Goal: Information Seeking & Learning: Learn about a topic

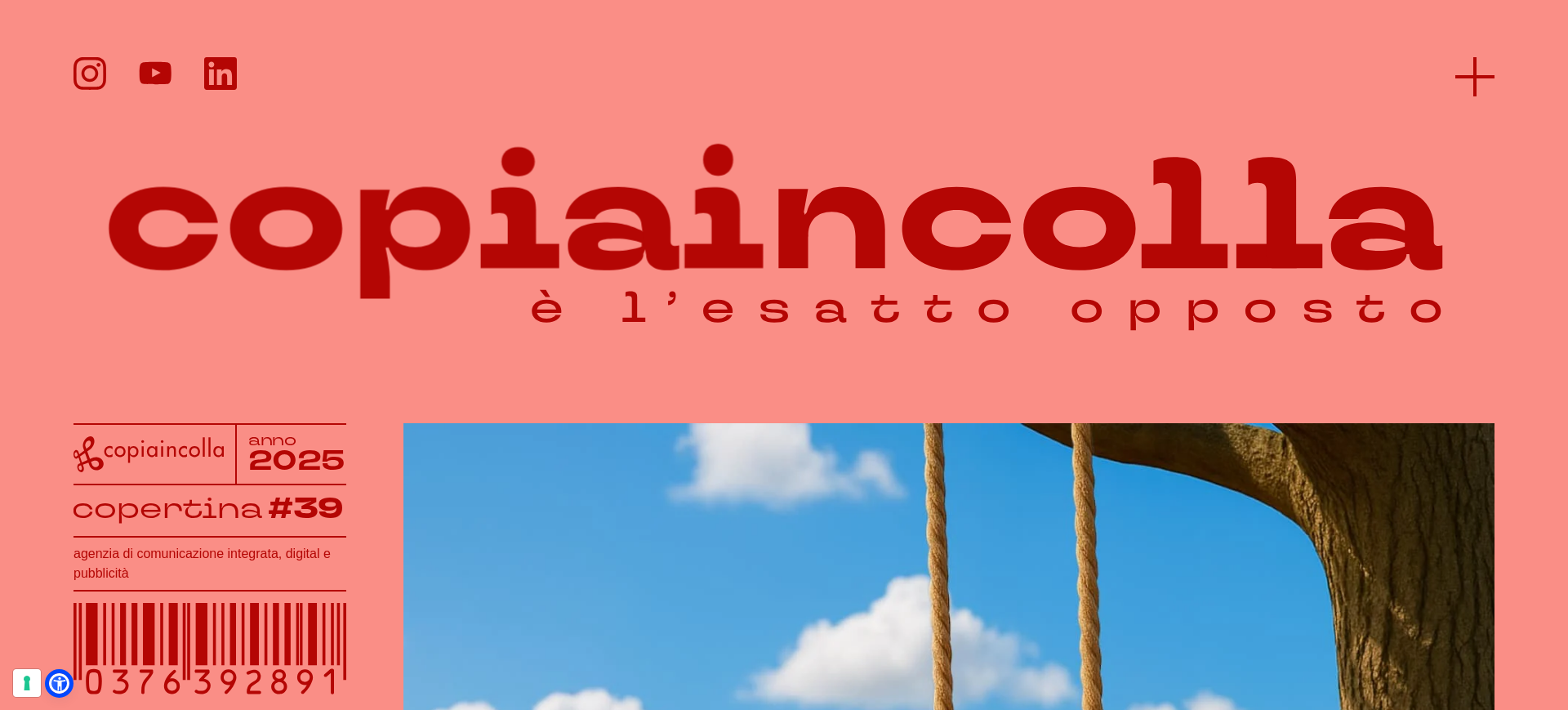
click at [1470, 79] on icon at bounding box center [1475, 76] width 39 height 39
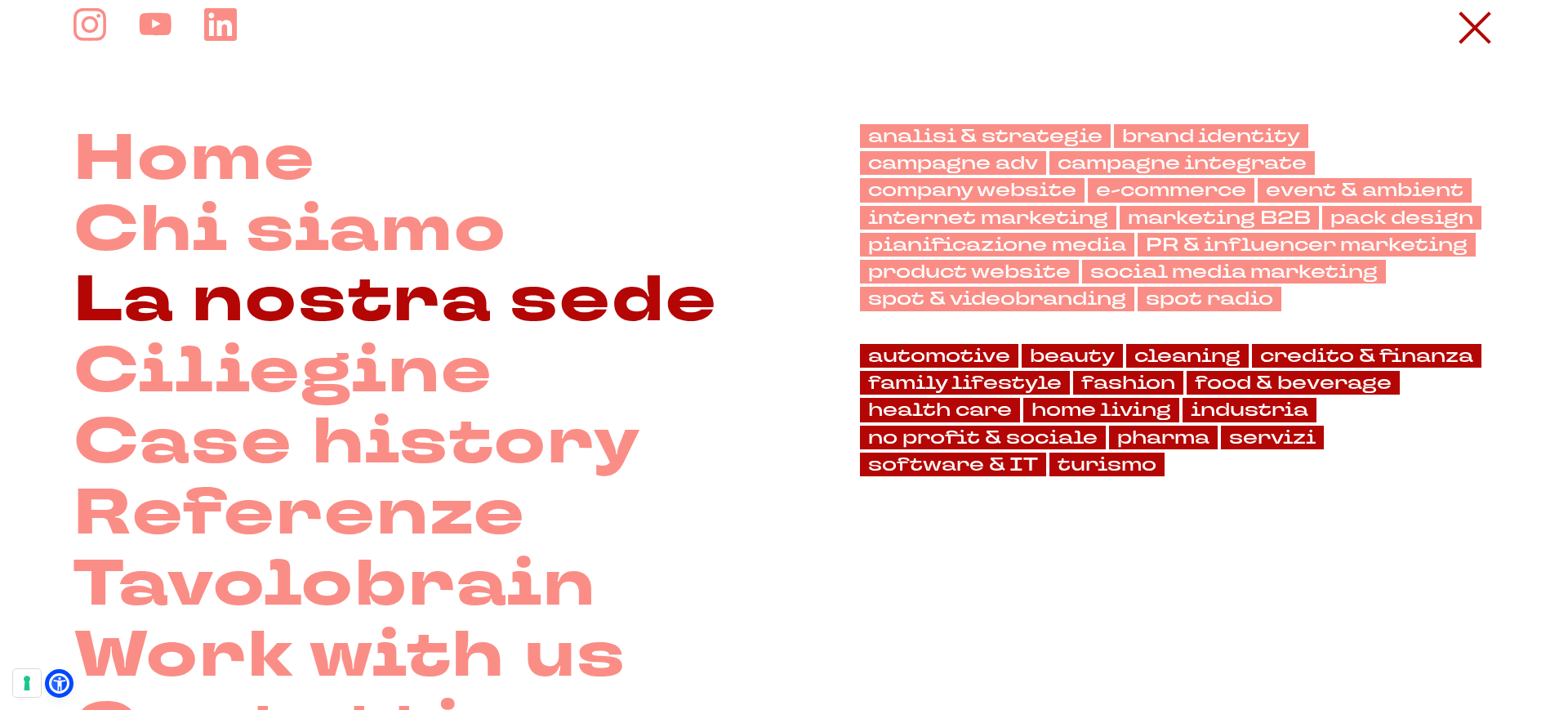
scroll to position [60, 0]
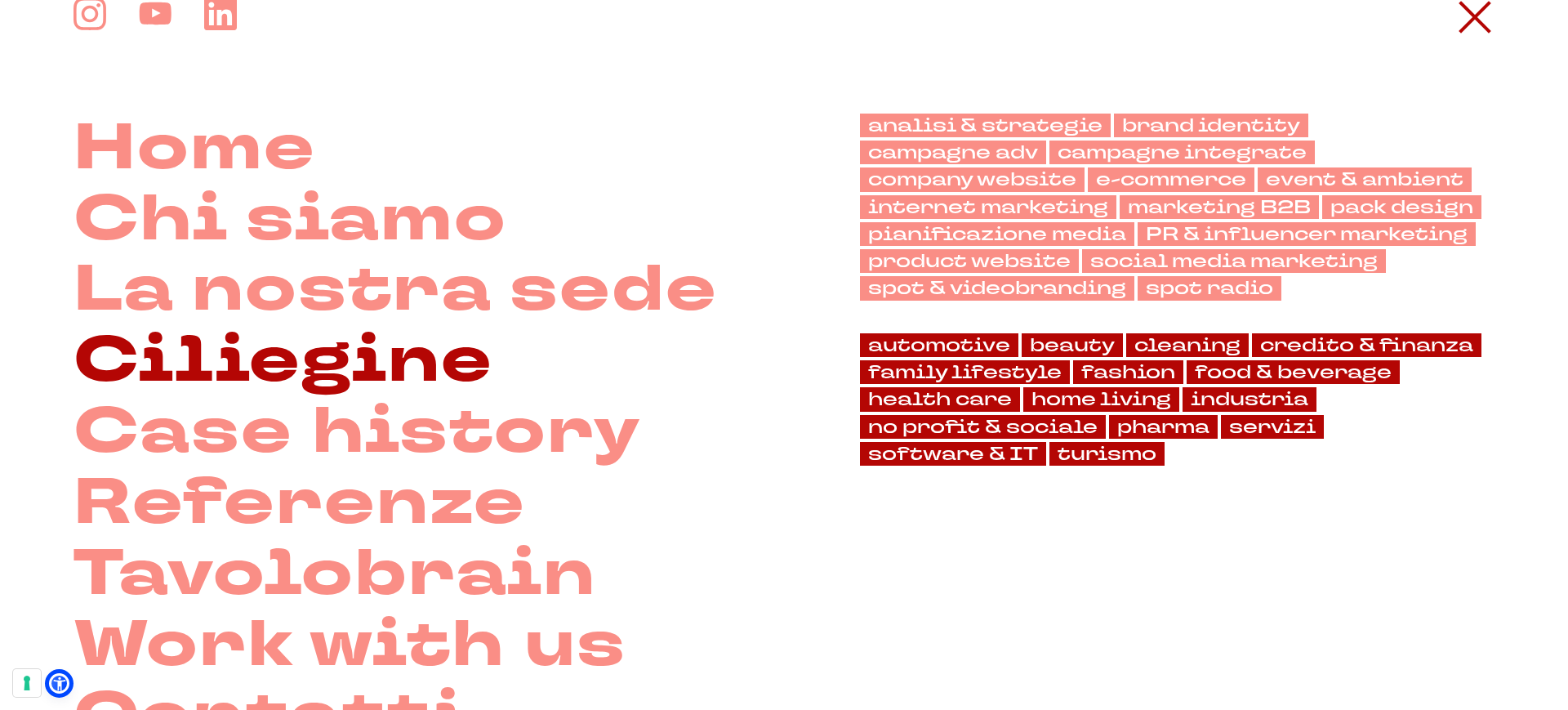
click at [270, 358] on link "Ciliegine" at bounding box center [284, 361] width 420 height 71
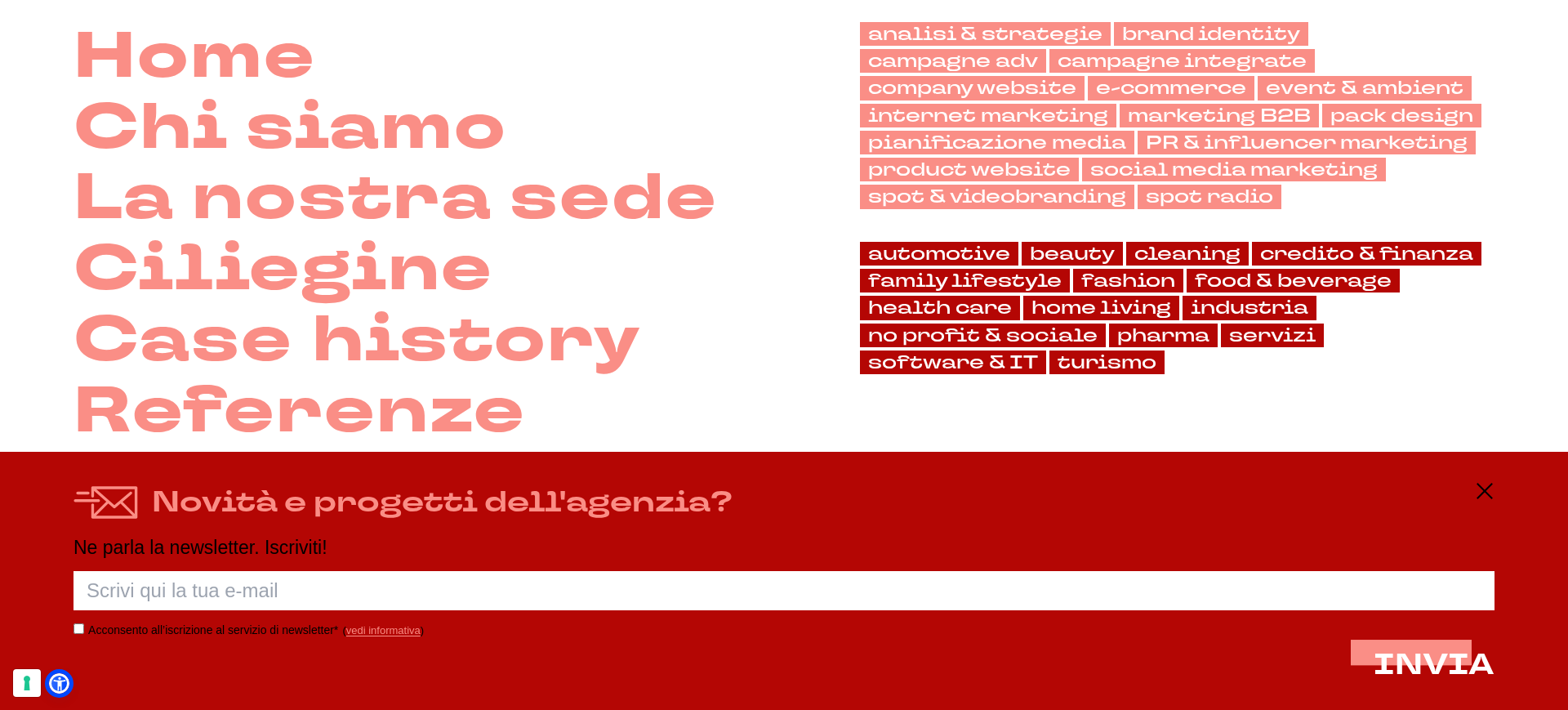
scroll to position [236, 0]
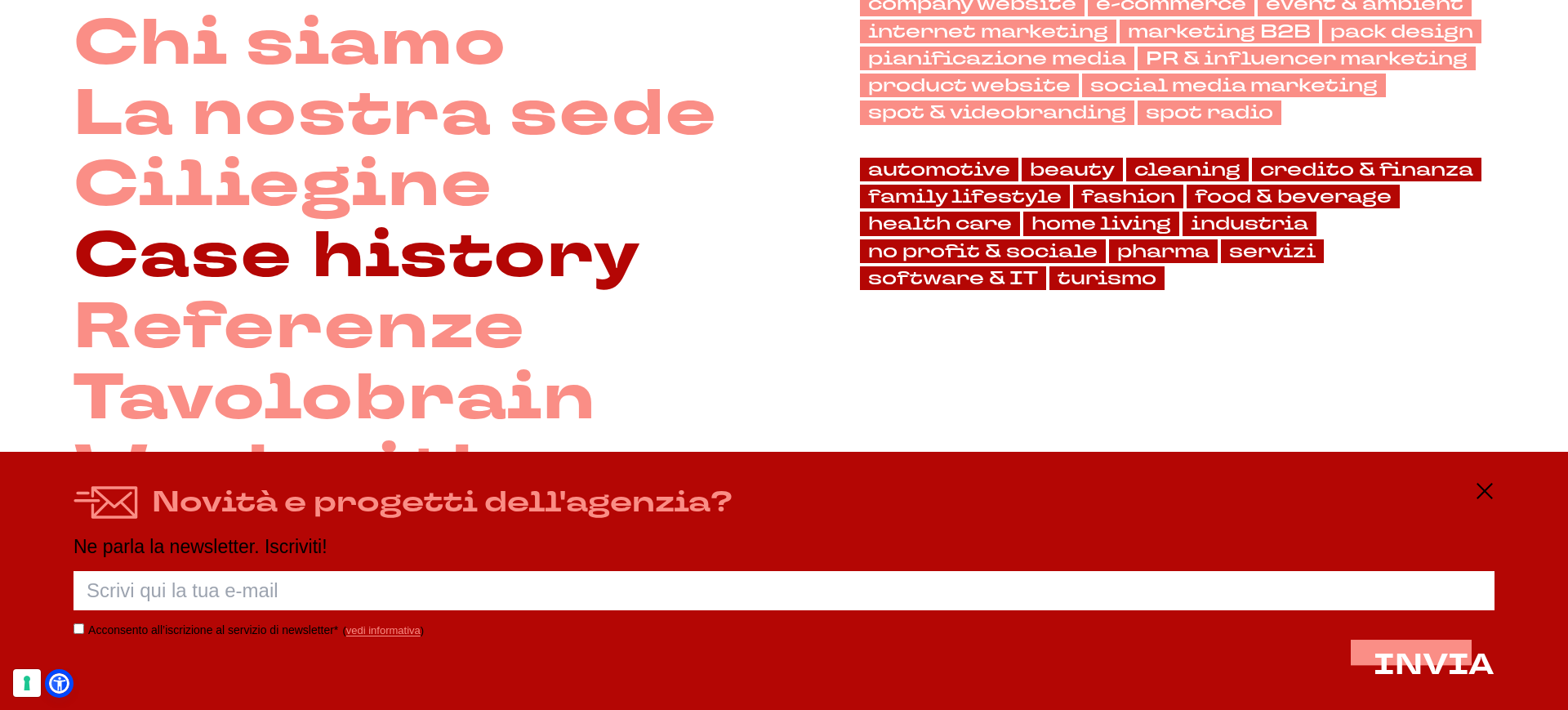
click at [356, 279] on link "Case history" at bounding box center [357, 257] width 568 height 71
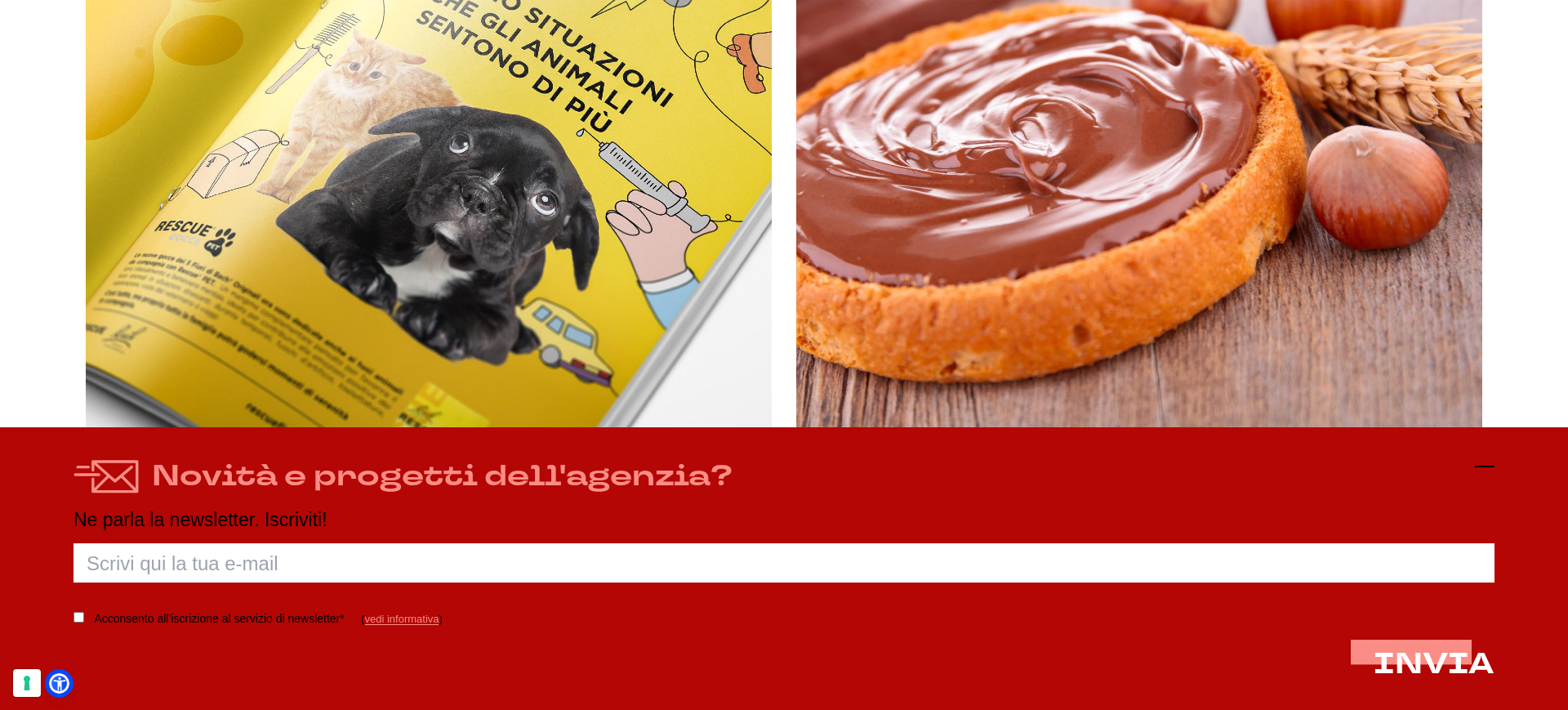
scroll to position [1105, 0]
click at [1487, 466] on icon at bounding box center [1485, 466] width 20 height 20
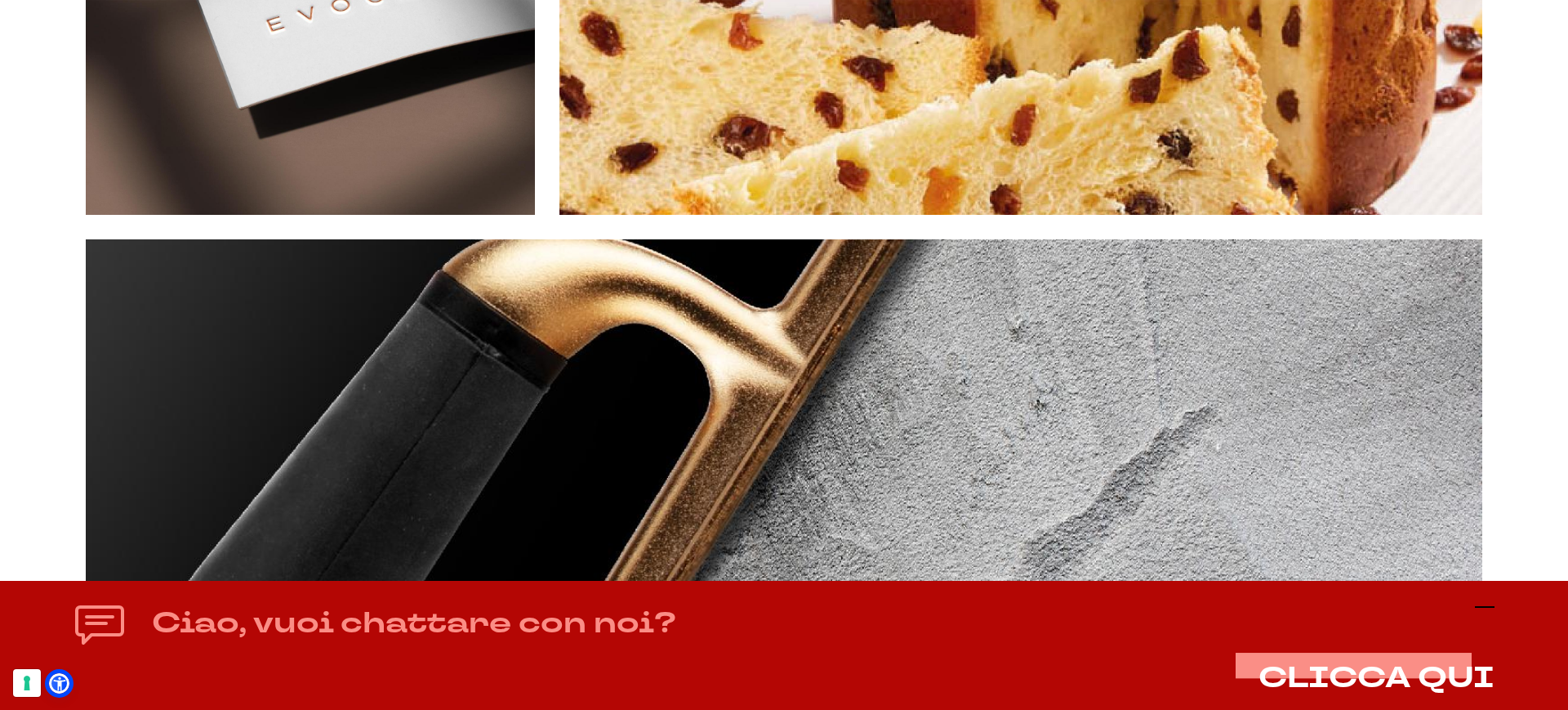
scroll to position [9013, 0]
click at [1485, 607] on line at bounding box center [1485, 607] width 20 height 0
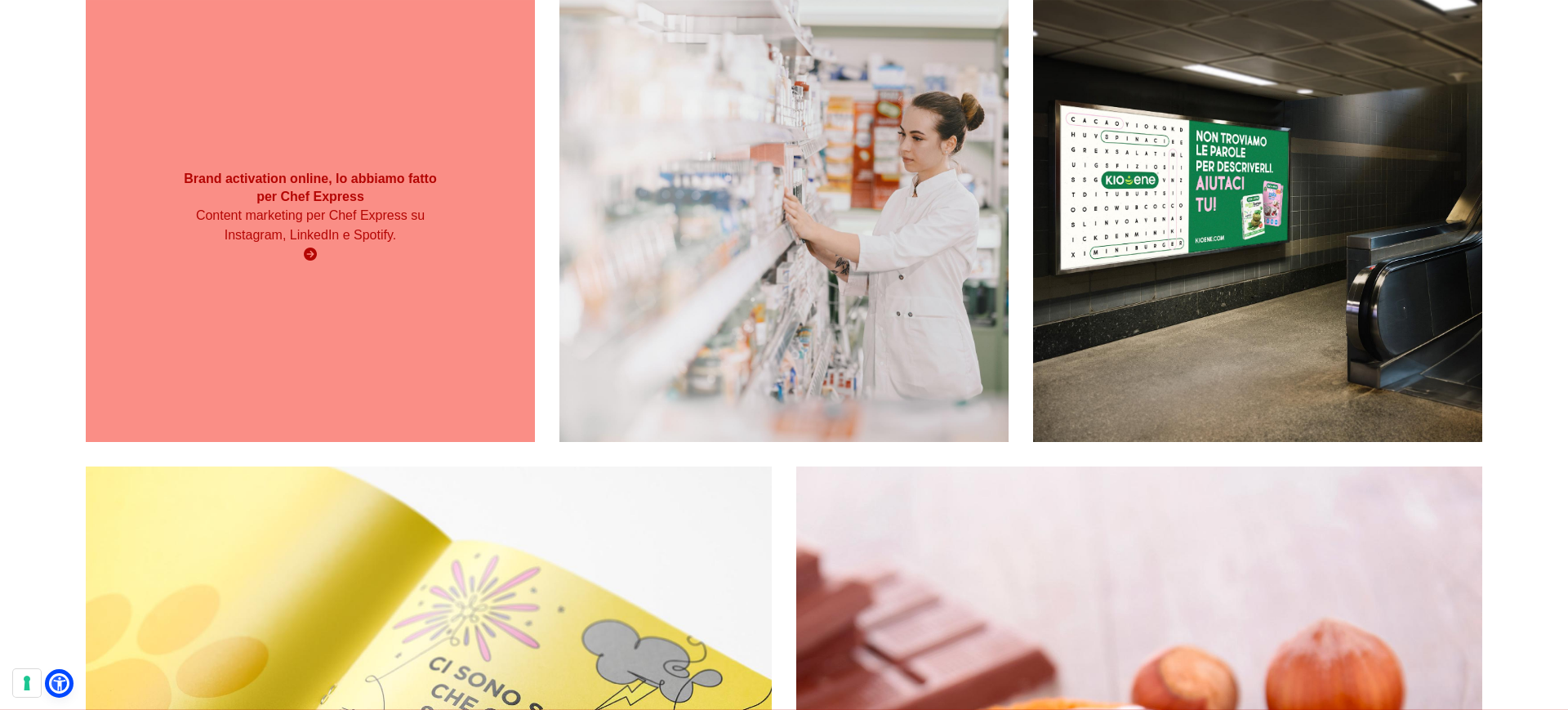
scroll to position [410, 0]
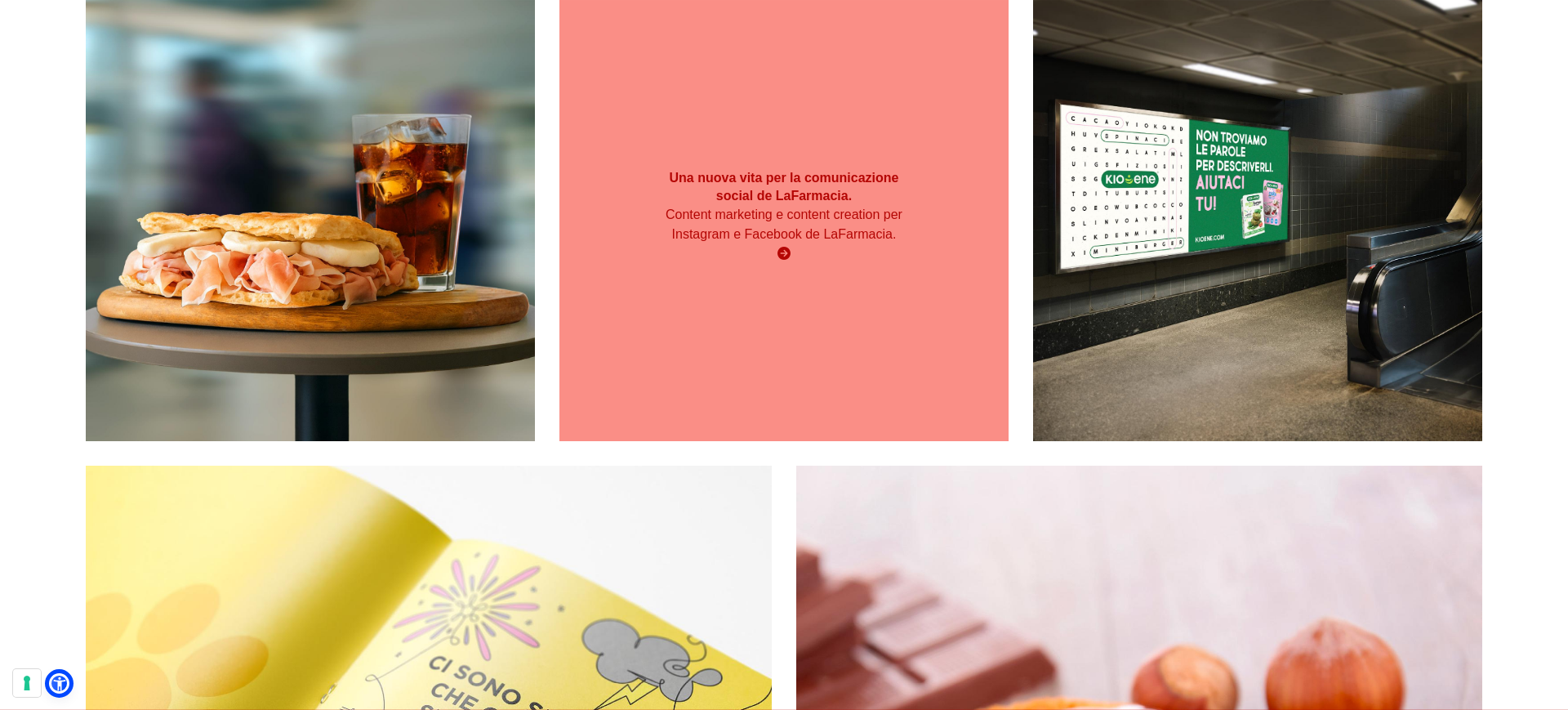
click at [700, 252] on div "Content marketing e content creation per Instagram e Facebook de LaFarmacia." at bounding box center [784, 234] width 269 height 59
